Goal: Communication & Community: Answer question/provide support

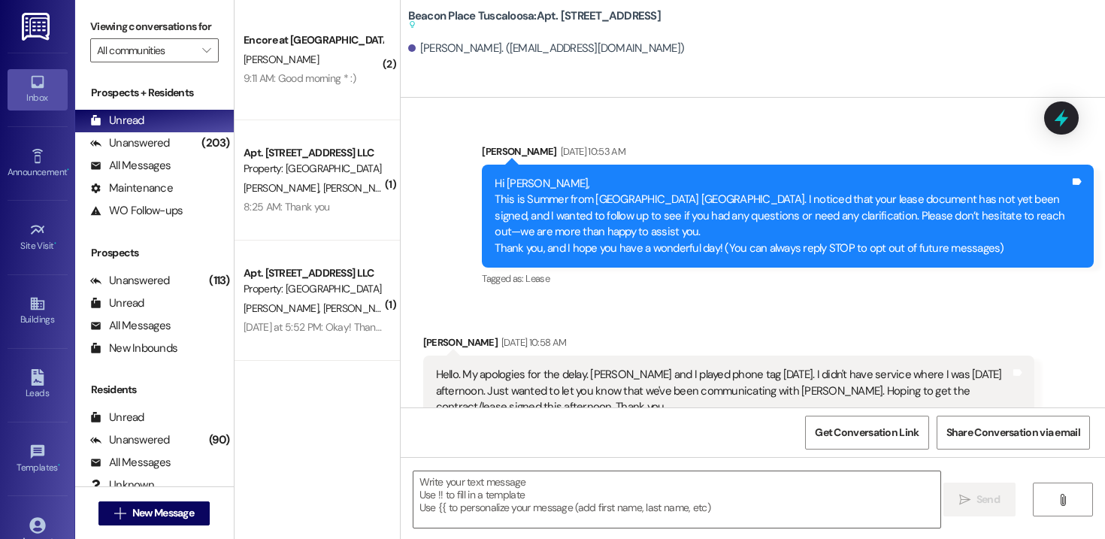
scroll to position [2243, 0]
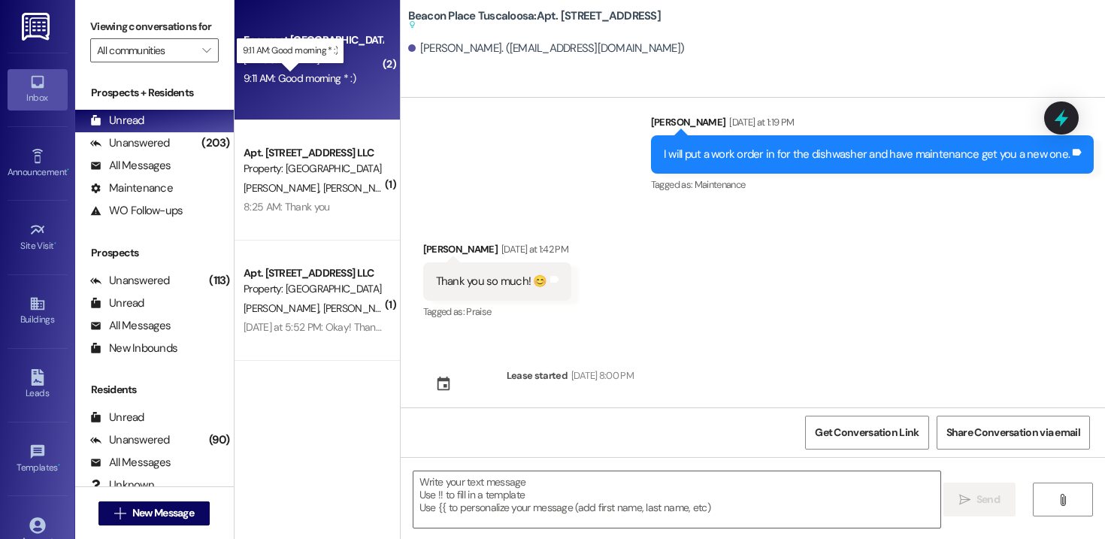
click at [330, 83] on div "9:11 AM: Good morning * :) 9:11 AM: Good morning * :)" at bounding box center [299, 78] width 112 height 14
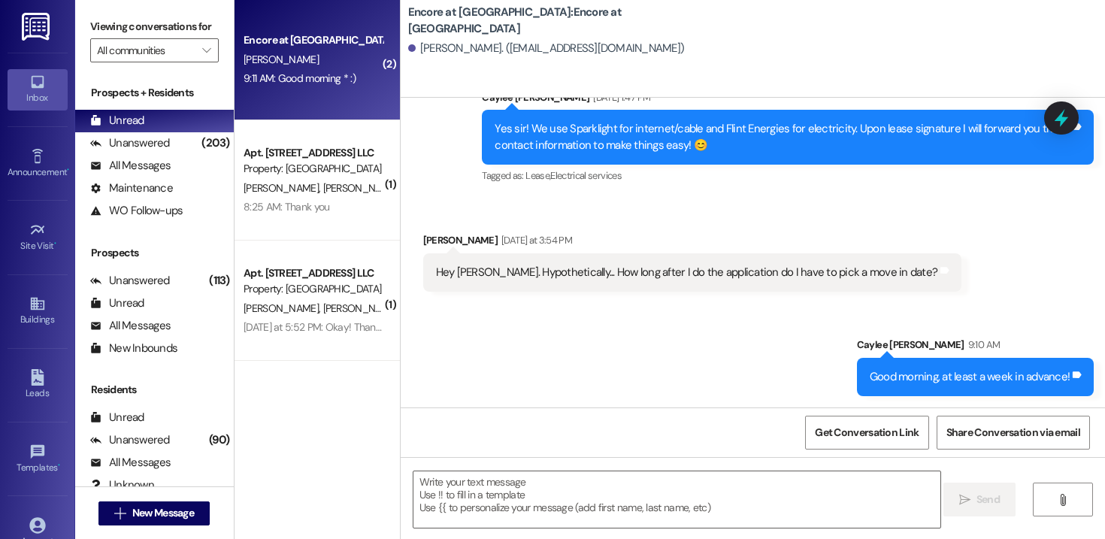
scroll to position [1226, 0]
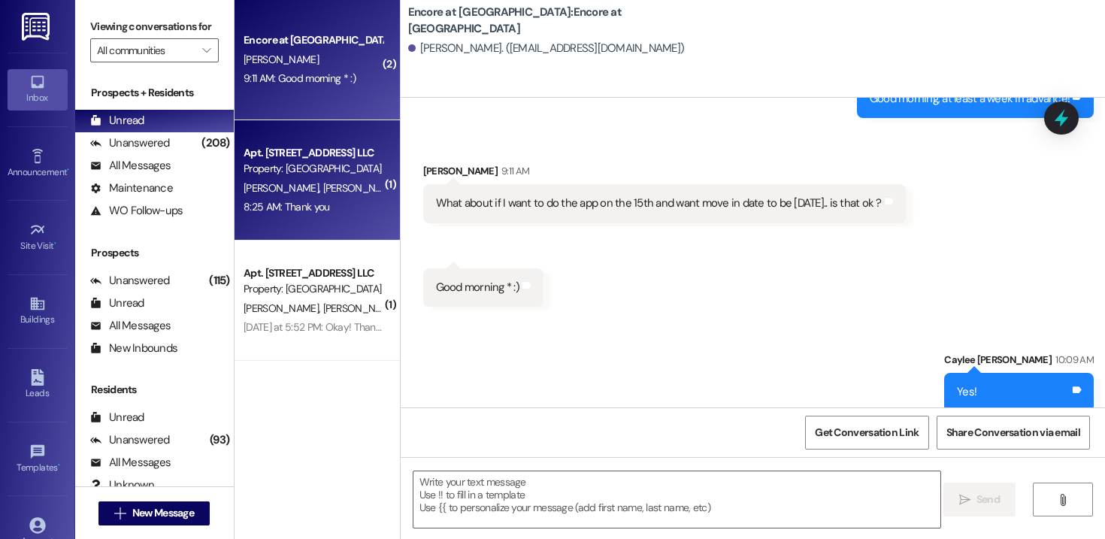
click at [276, 183] on span "[PERSON_NAME]" at bounding box center [283, 188] width 80 height 14
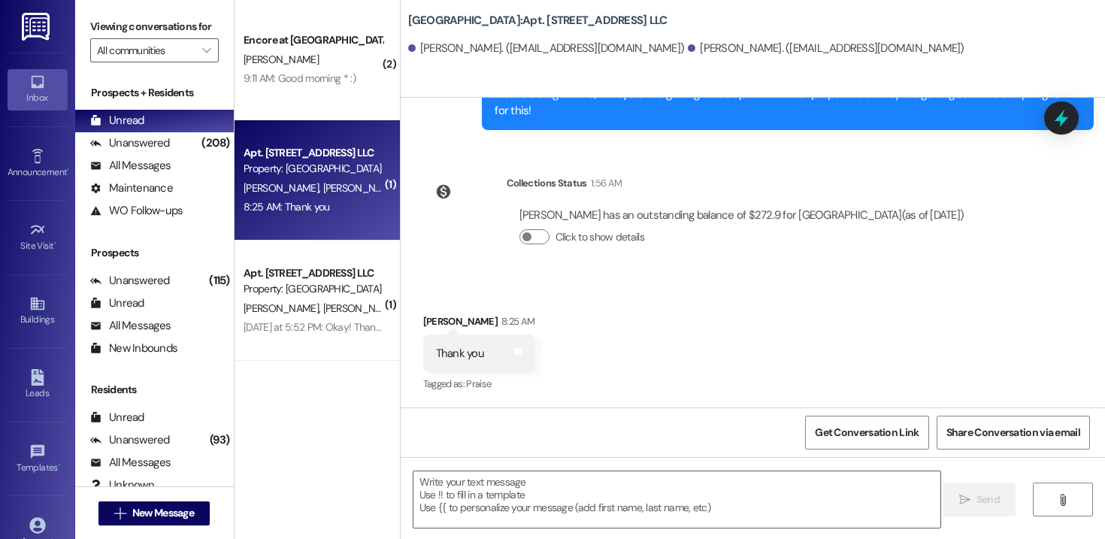
scroll to position [17543, 0]
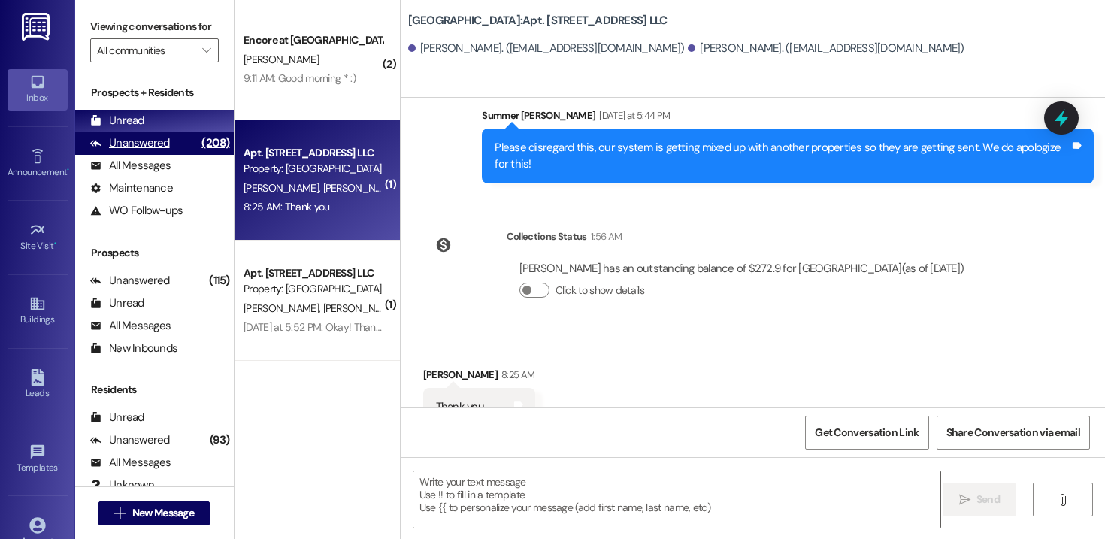
click at [144, 151] on div "Unanswered" at bounding box center [130, 143] width 80 height 16
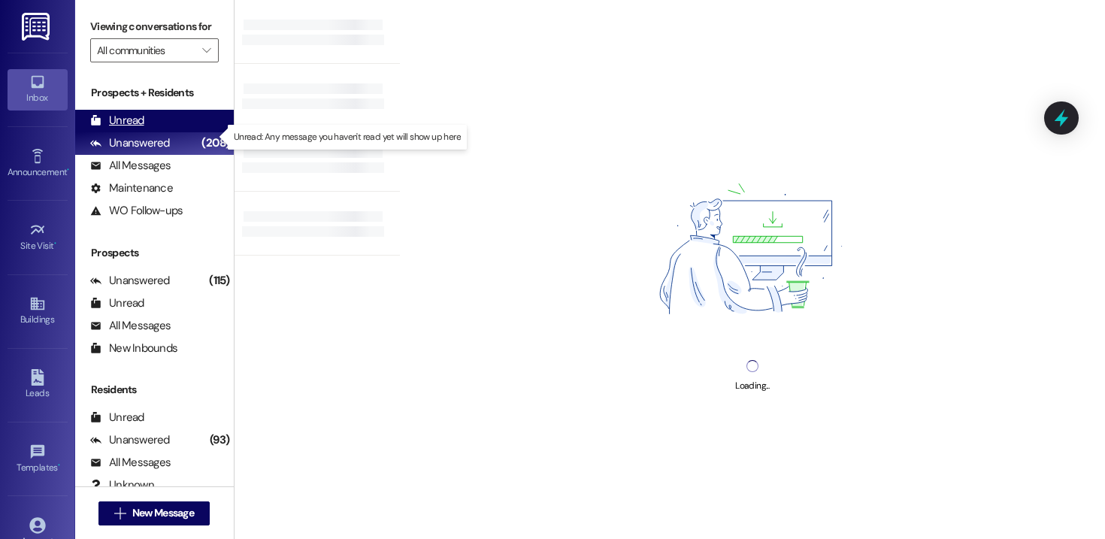
click at [146, 132] on div "Unread (0)" at bounding box center [154, 121] width 159 height 23
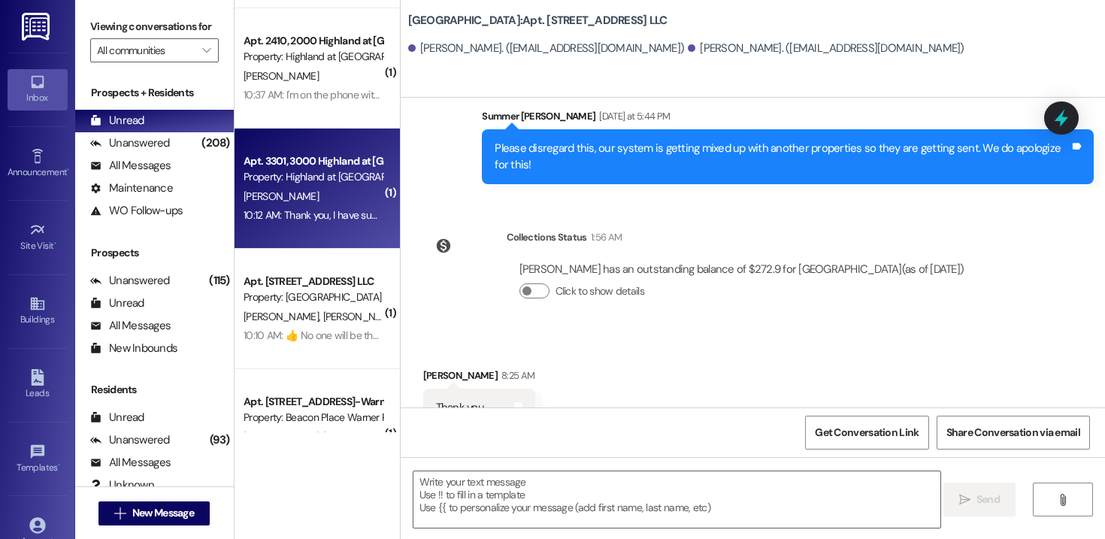
scroll to position [169, 0]
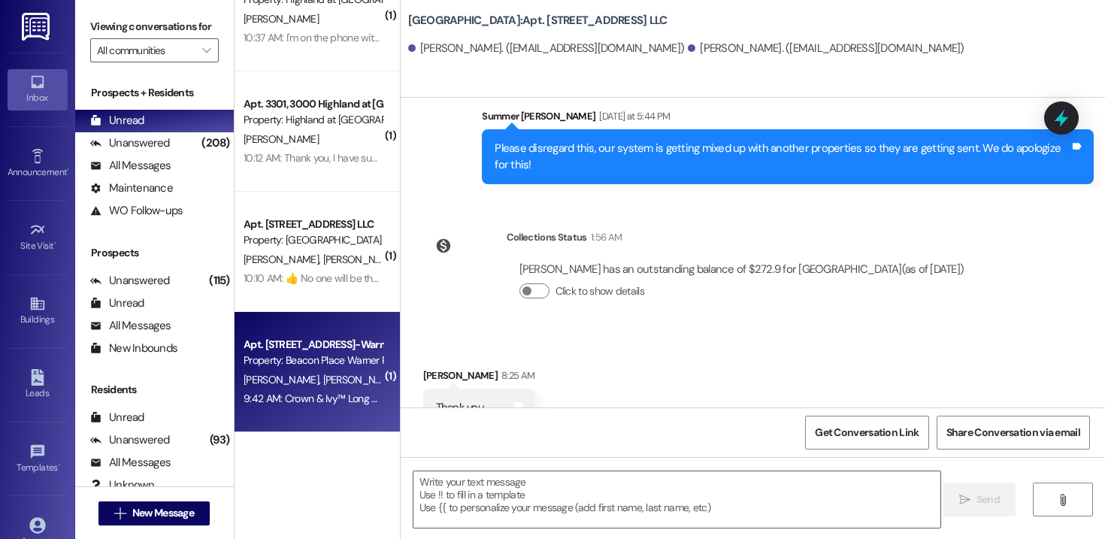
click at [322, 380] on span "[PERSON_NAME]" at bounding box center [359, 380] width 75 height 14
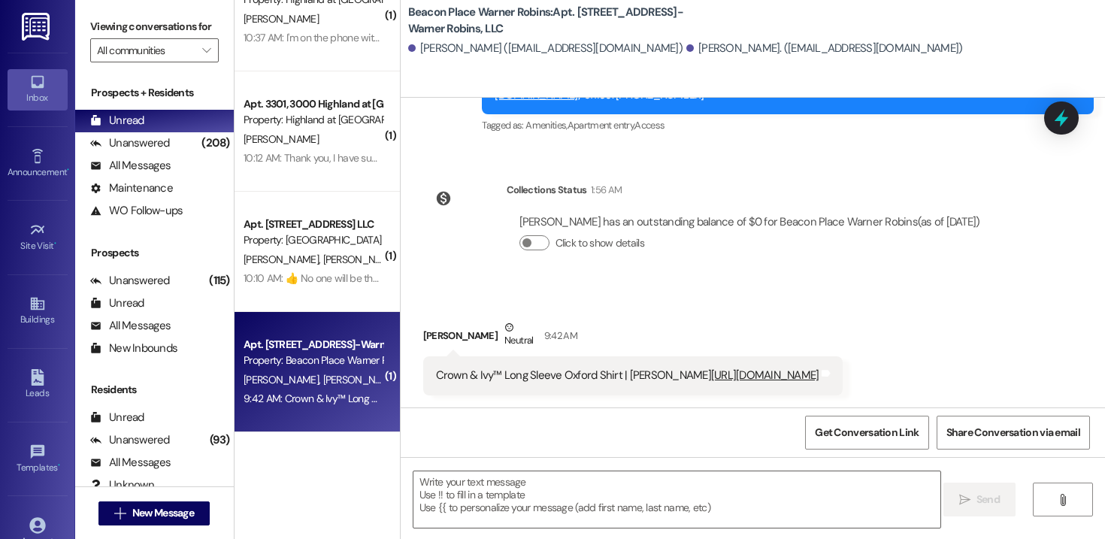
scroll to position [12053, 0]
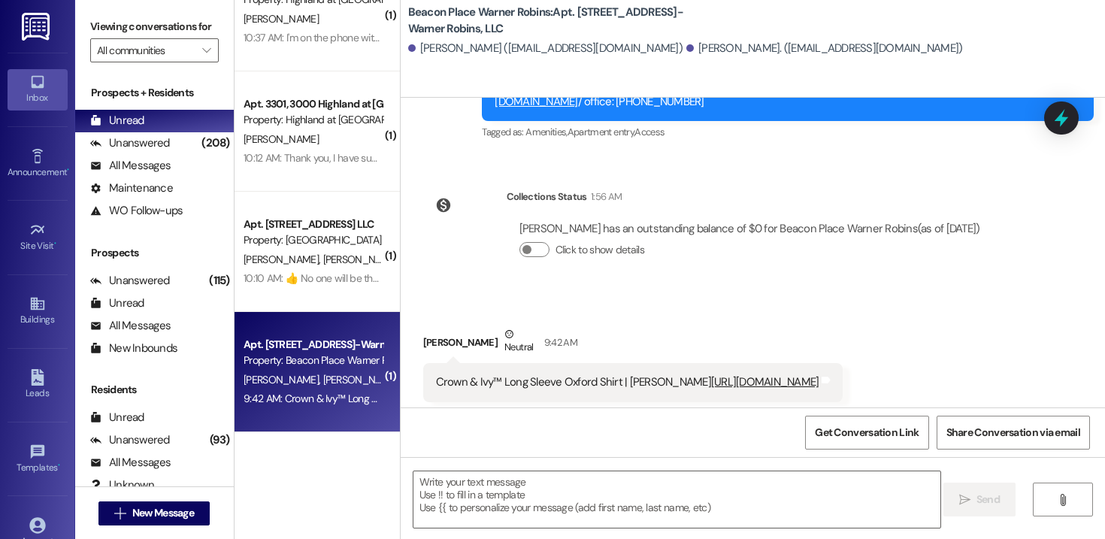
click at [711, 377] on link "[URL][DOMAIN_NAME]" at bounding box center [765, 381] width 108 height 15
